Goal: Task Accomplishment & Management: Use online tool/utility

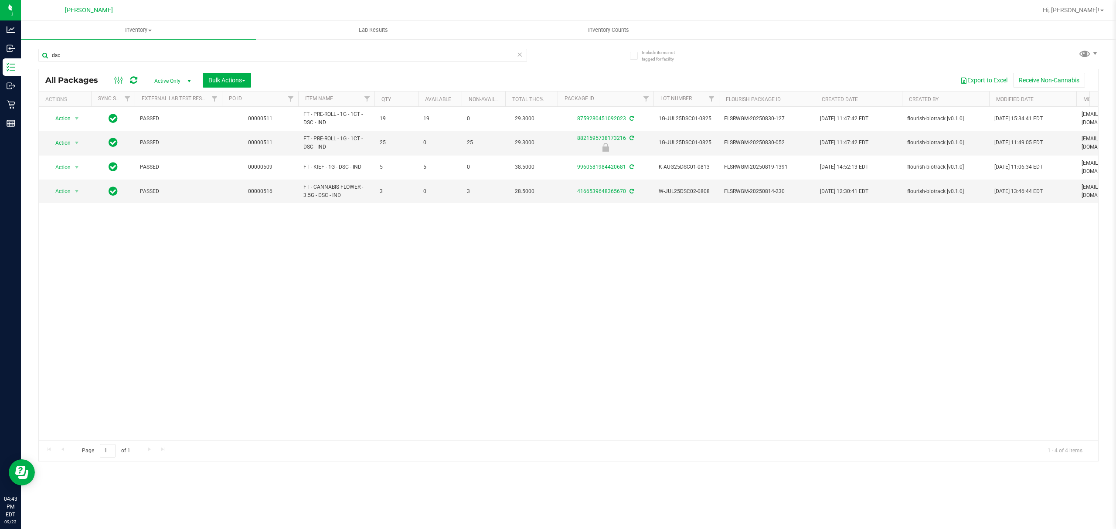
click at [21, 102] on div "Include items not tagged for facility dsc All Packages Active Only Active Only …" at bounding box center [568, 171] width 1095 height 266
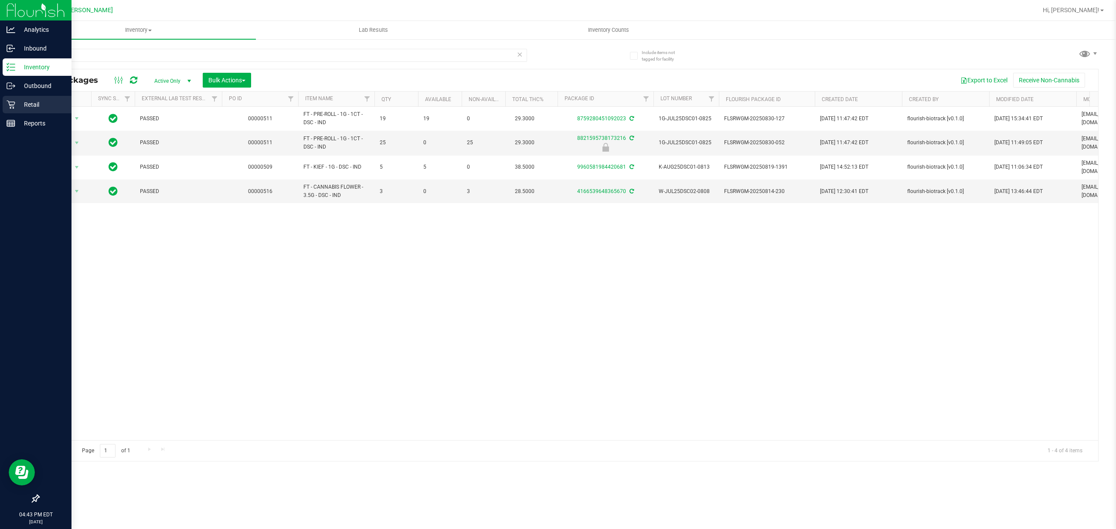
click at [16, 105] on p "Retail" at bounding box center [41, 104] width 52 height 10
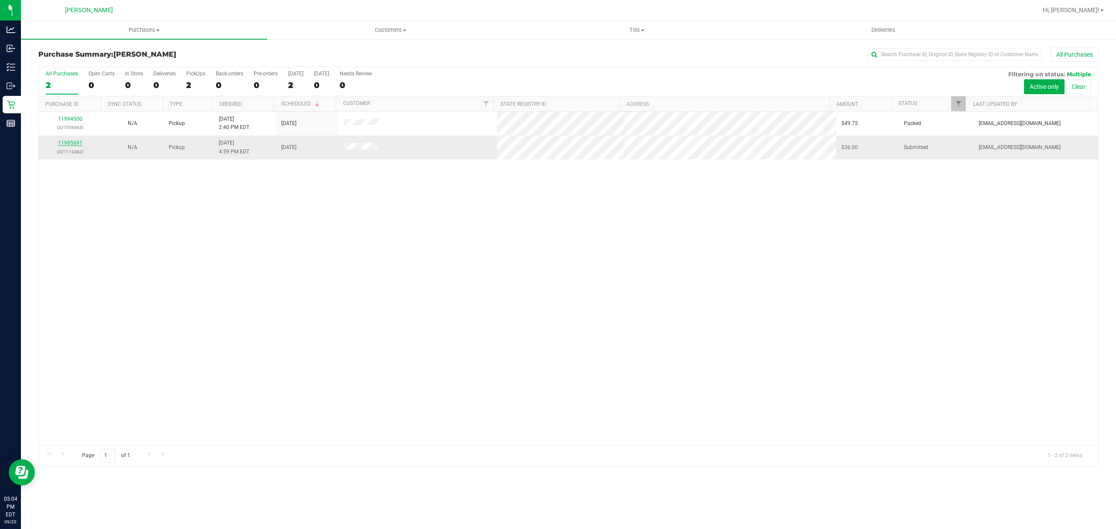
click at [72, 144] on link "11995691" at bounding box center [70, 143] width 24 height 6
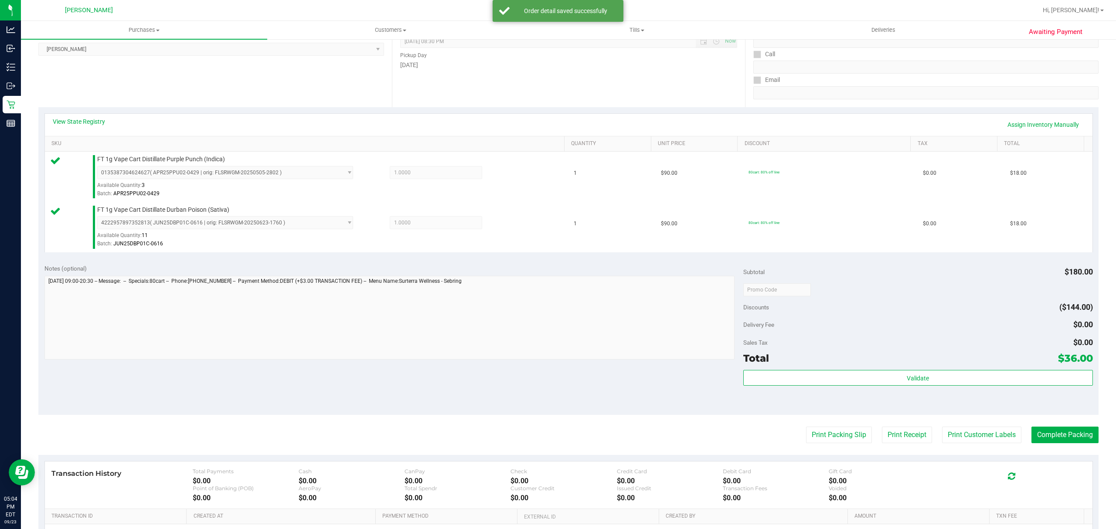
scroll to position [235, 0]
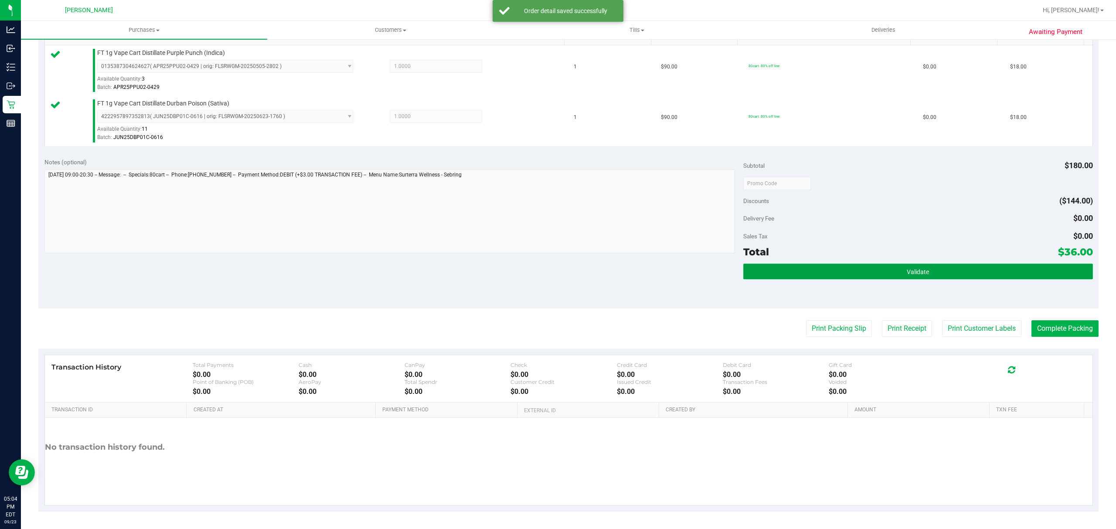
click at [918, 276] on button "Validate" at bounding box center [918, 272] width 350 height 16
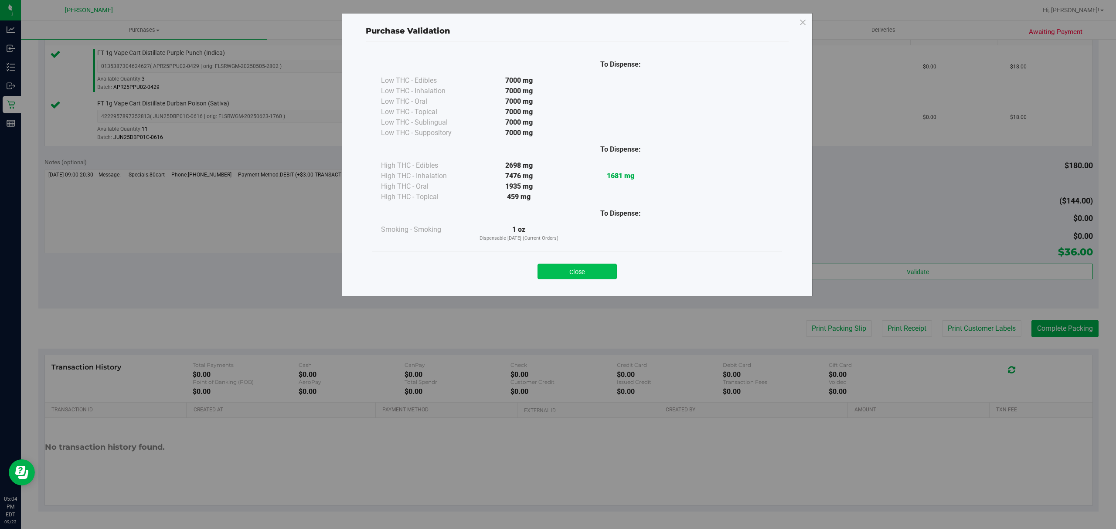
click at [558, 268] on button "Close" at bounding box center [577, 272] width 79 height 16
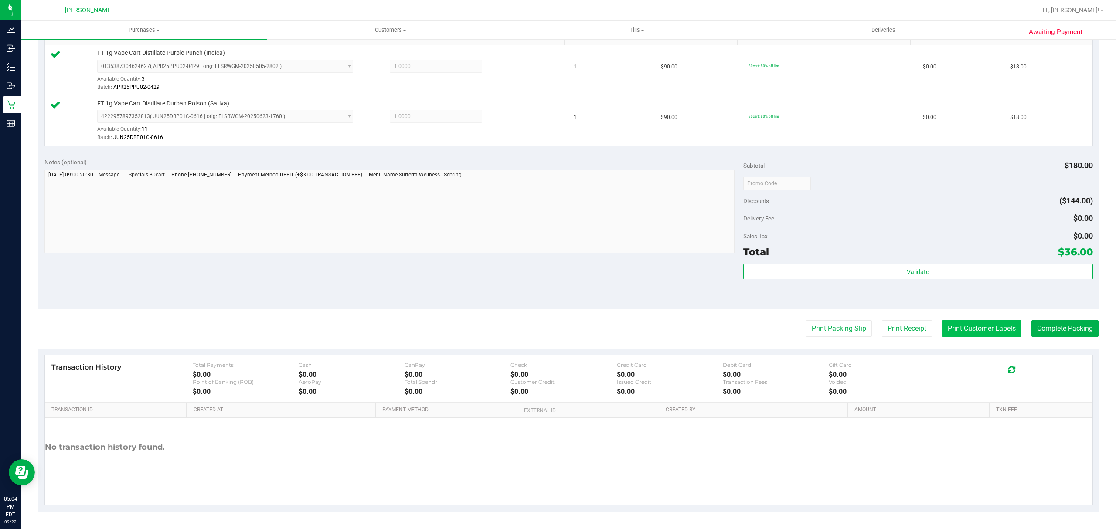
click at [960, 332] on button "Print Customer Labels" at bounding box center [981, 328] width 79 height 17
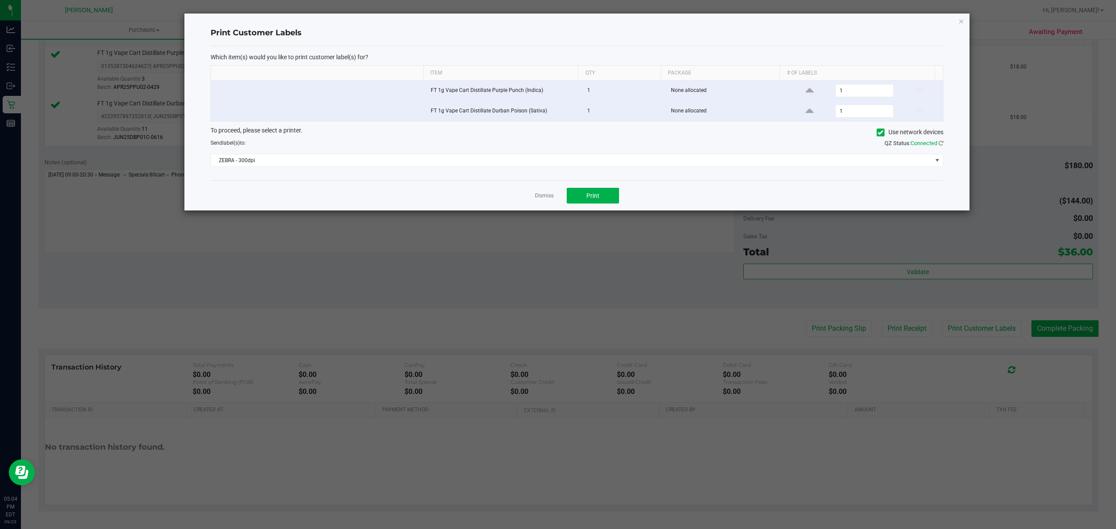
click at [536, 174] on div "Which item(s) would you like to print customer label(s) for? Item Qty Package #…" at bounding box center [577, 113] width 733 height 134
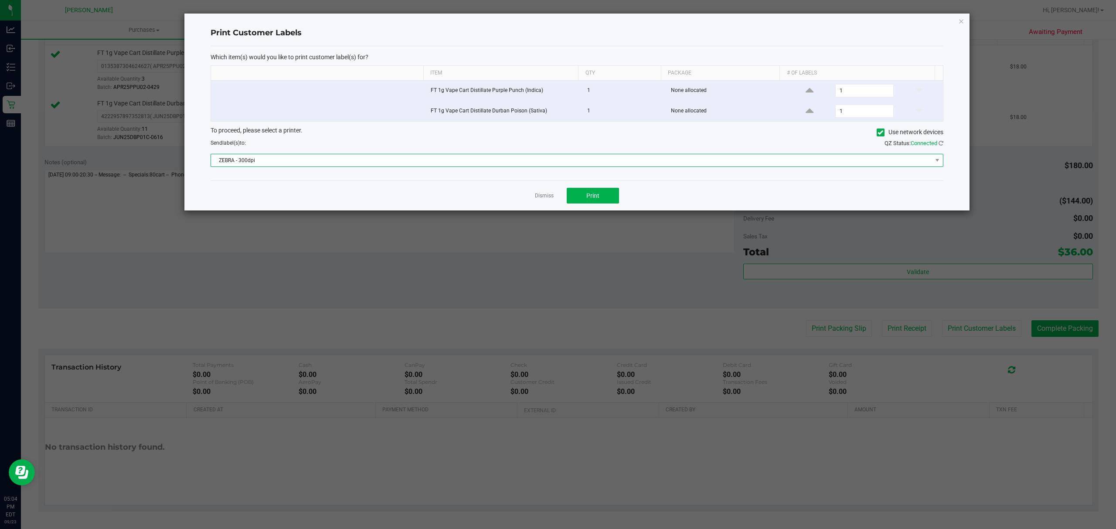
click at [528, 167] on span "ZEBRA - 300dpi" at bounding box center [571, 160] width 721 height 12
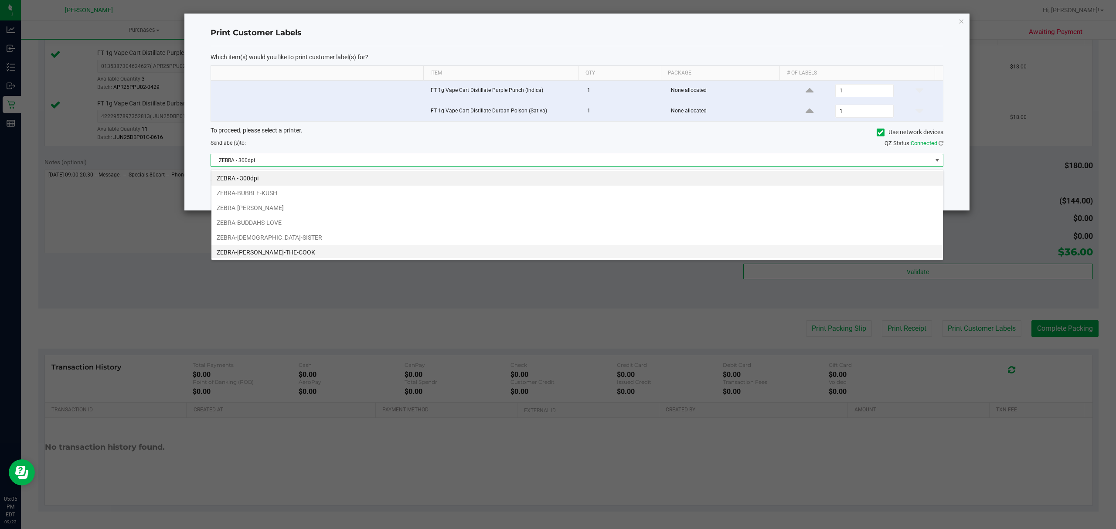
scroll to position [18, 0]
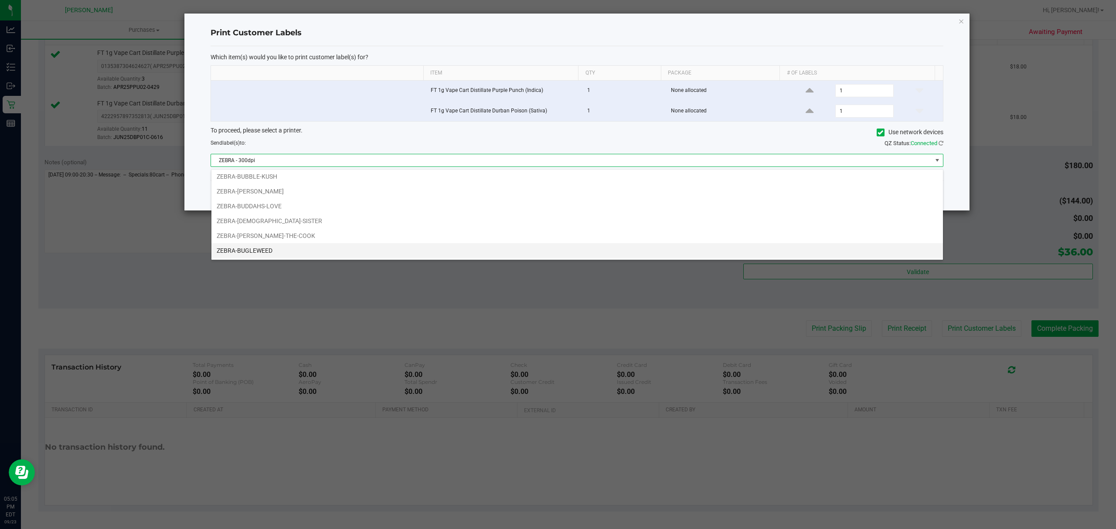
click at [290, 255] on li "ZEBRA-BUGLEWEED" at bounding box center [577, 250] width 732 height 15
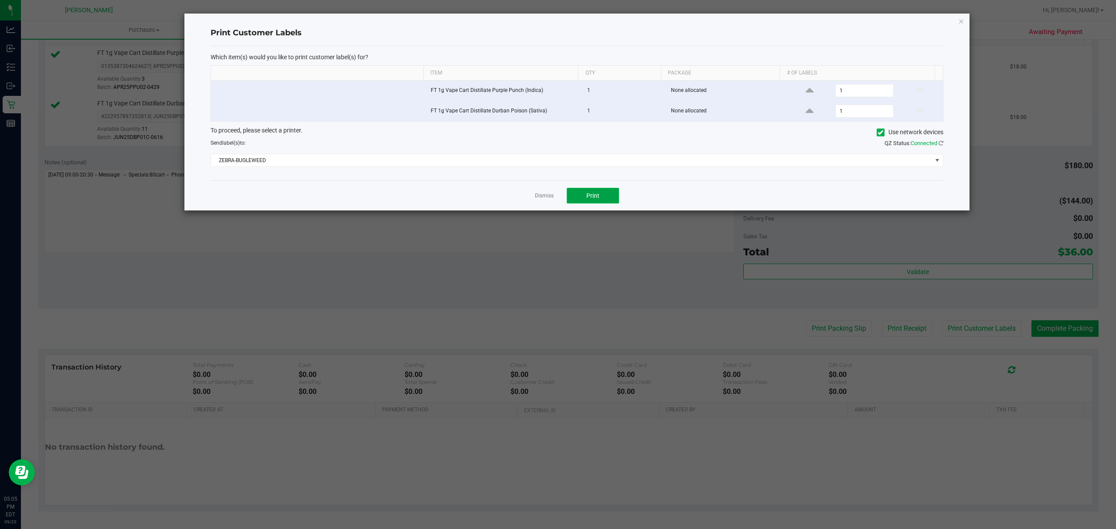
click at [607, 191] on button "Print" at bounding box center [593, 196] width 52 height 16
click at [548, 194] on app-cancel-button "Dismiss" at bounding box center [544, 195] width 19 height 9
click at [548, 195] on link "Dismiss" at bounding box center [544, 195] width 19 height 7
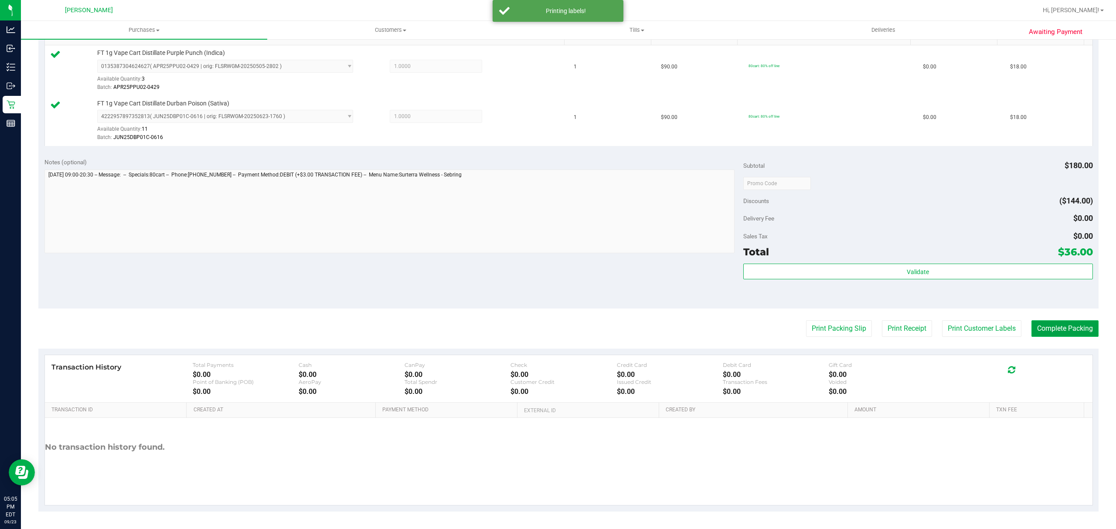
click at [1059, 328] on button "Complete Packing" at bounding box center [1064, 328] width 67 height 17
